Goal: Check status

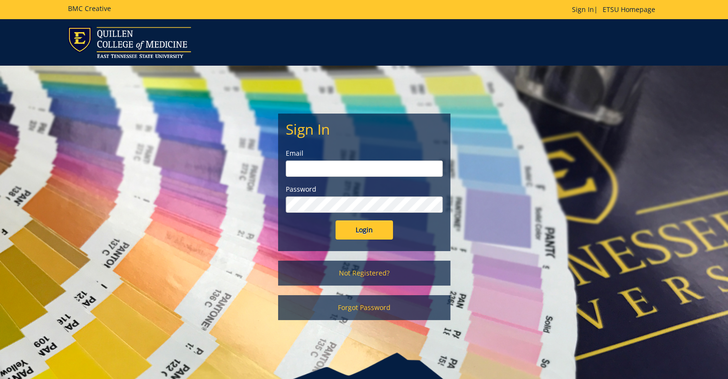
type input "[PERSON_NAME][EMAIL_ADDRESS][DOMAIN_NAME]"
click at [362, 231] on input "Login" at bounding box center [364, 229] width 57 height 19
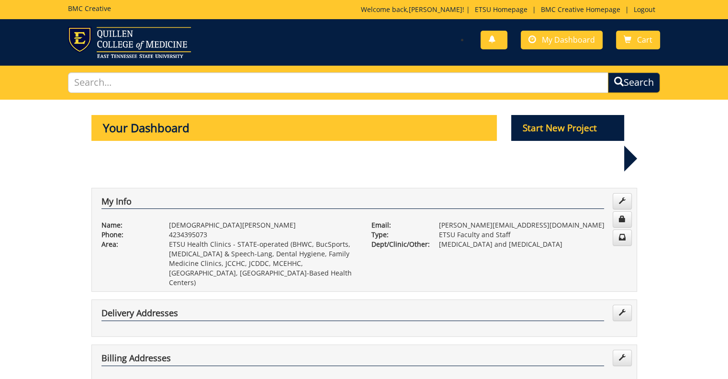
click at [575, 24] on div "You have no new notifications My Dashboard Cart" at bounding box center [364, 42] width 728 height 46
click at [566, 34] on span "My Dashboard" at bounding box center [568, 39] width 53 height 11
click at [545, 48] on link "My Dashboard" at bounding box center [562, 40] width 82 height 19
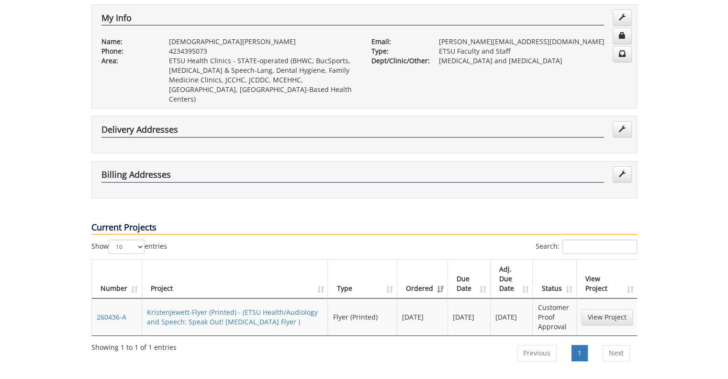
scroll to position [183, 0]
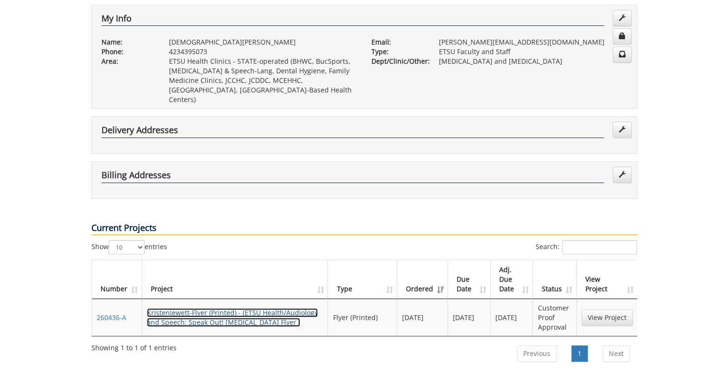
click at [231, 308] on link "KristenJewett-Flyer (Printed) - (ETSU Health/Audiology and Speech: Speak Out! […" at bounding box center [232, 317] width 171 height 19
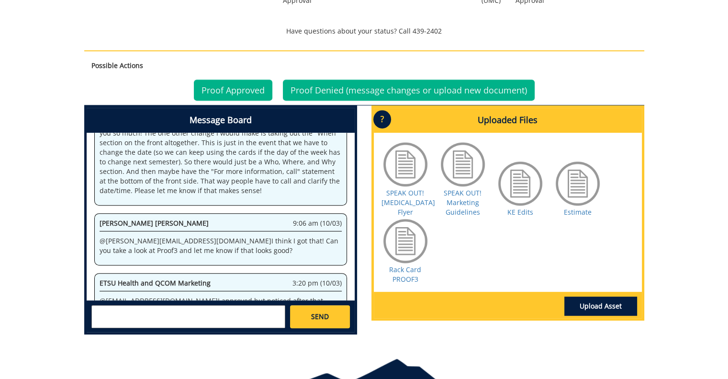
scroll to position [389, 0]
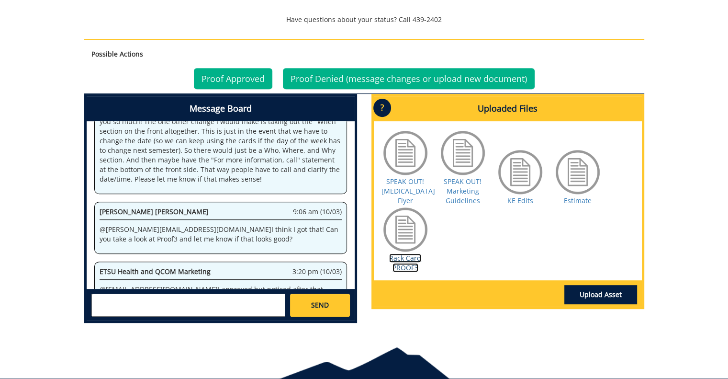
click at [414, 267] on link "Rack Card PROOF3" at bounding box center [405, 262] width 32 height 19
click at [572, 201] on link "Estimate" at bounding box center [578, 200] width 28 height 9
